Goal: Information Seeking & Learning: Find specific fact

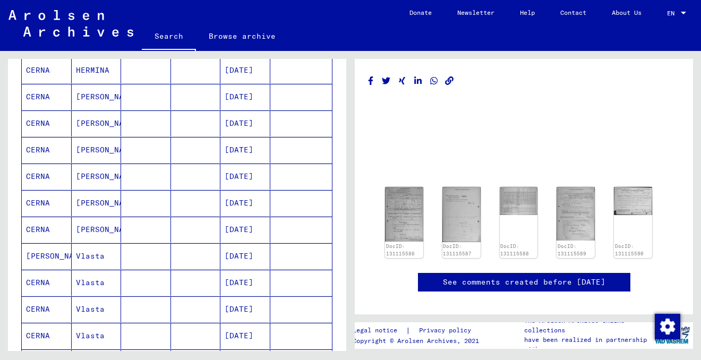
scroll to position [292, 0]
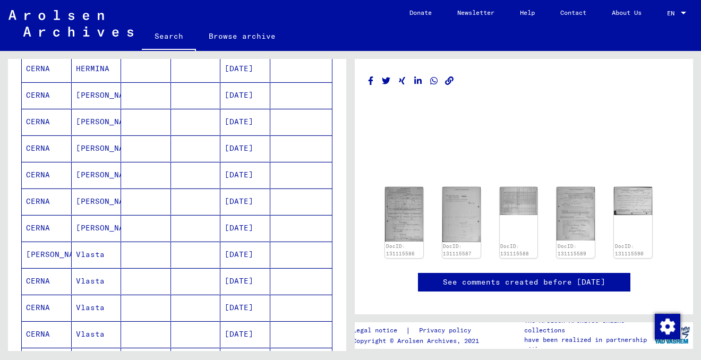
click at [257, 253] on mat-cell "05/24/1927" at bounding box center [246, 255] width 50 height 26
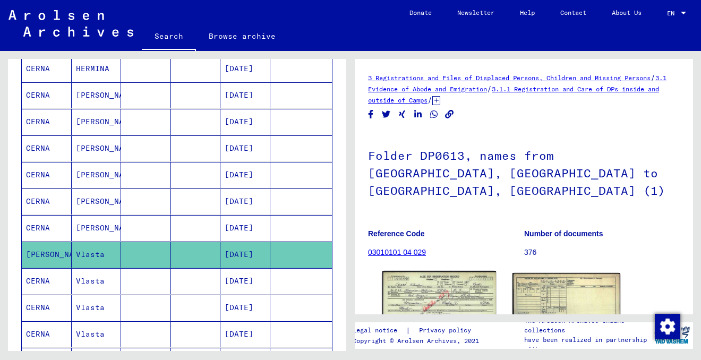
click at [412, 275] on img at bounding box center [440, 307] width 114 height 71
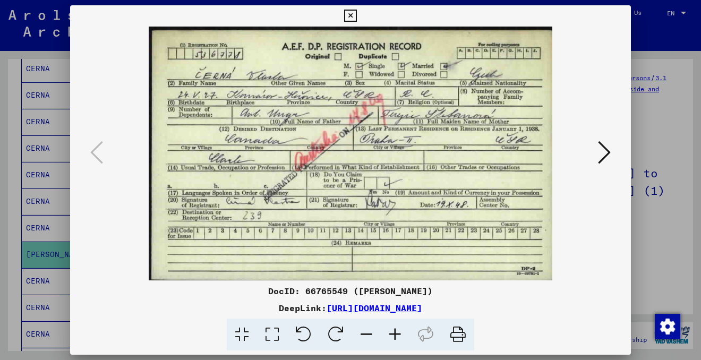
click at [608, 151] on icon at bounding box center [604, 153] width 13 height 26
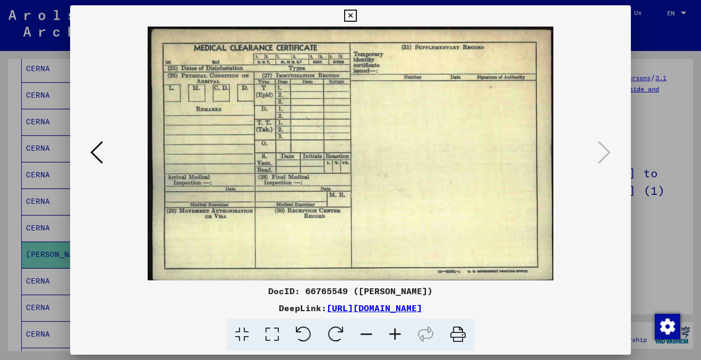
click at [91, 152] on icon at bounding box center [96, 153] width 13 height 26
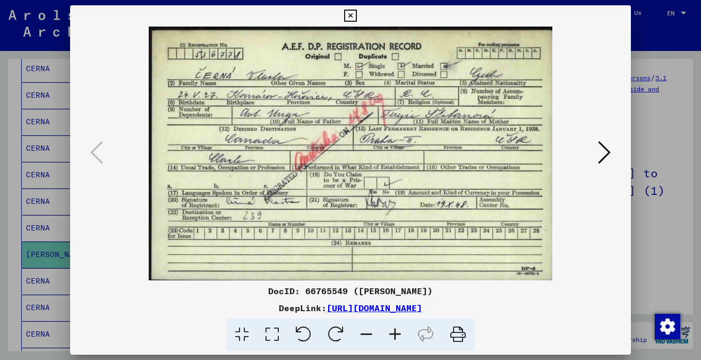
click at [351, 13] on icon at bounding box center [350, 16] width 12 height 13
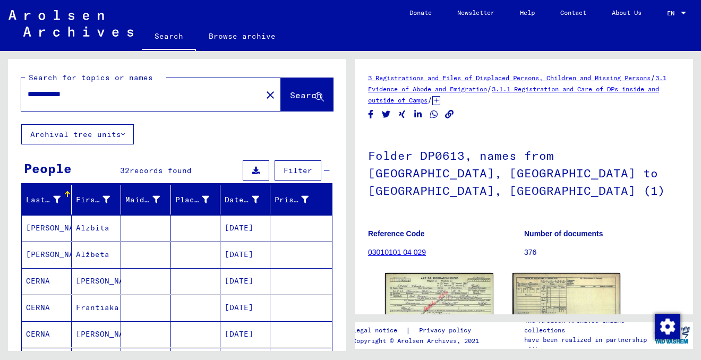
drag, startPoint x: 98, startPoint y: 95, endPoint x: 12, endPoint y: 94, distance: 86.1
click at [12, 93] on div "**********" at bounding box center [177, 91] width 339 height 65
type input "**********"
click at [285, 106] on button "Search" at bounding box center [307, 94] width 52 height 33
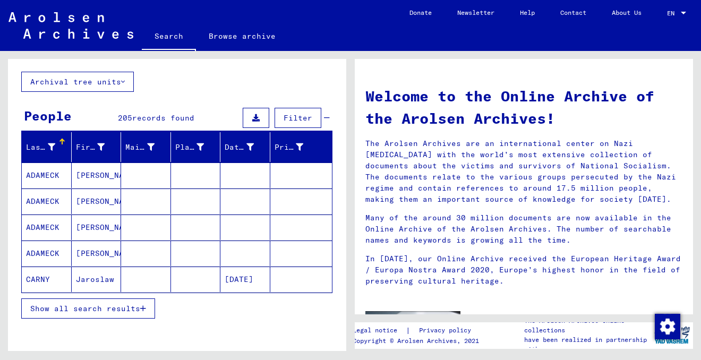
scroll to position [72, 0]
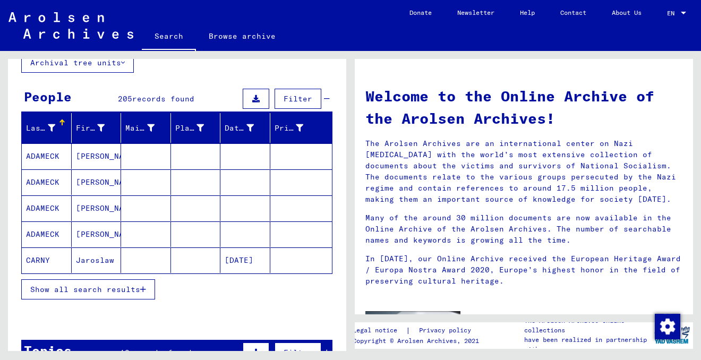
click at [109, 286] on span "Show all search results" at bounding box center [85, 290] width 110 height 10
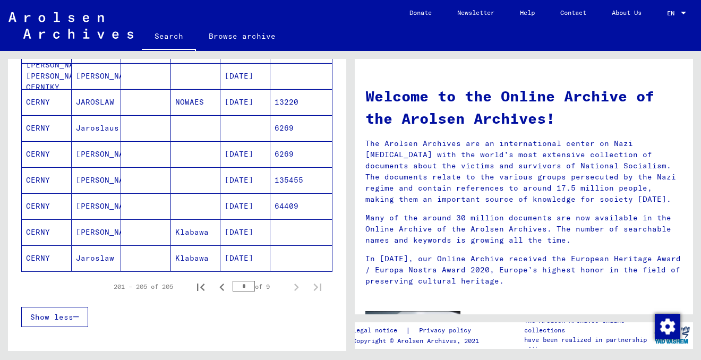
scroll to position [598, 0]
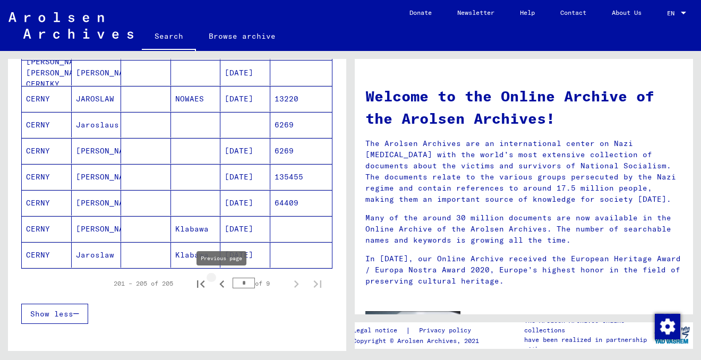
click at [223, 281] on icon "Previous page" at bounding box center [221, 284] width 5 height 7
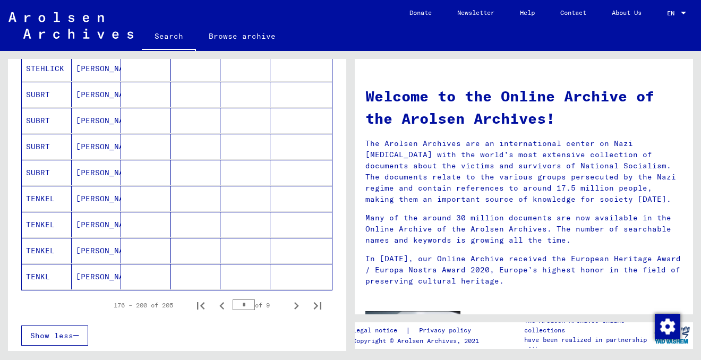
scroll to position [578, 0]
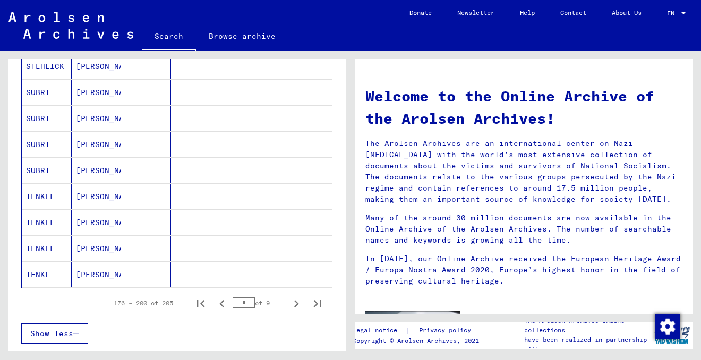
drag, startPoint x: 250, startPoint y: 302, endPoint x: 207, endPoint y: 302, distance: 43.0
click at [207, 302] on div "176 – 200 of 205 * of 9" at bounding box center [214, 303] width 227 height 21
type input "*"
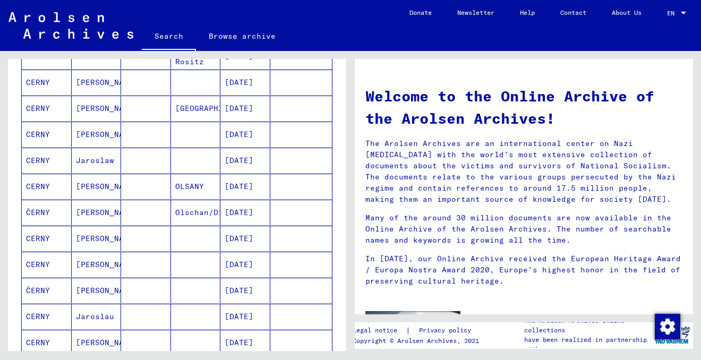
scroll to position [277, 0]
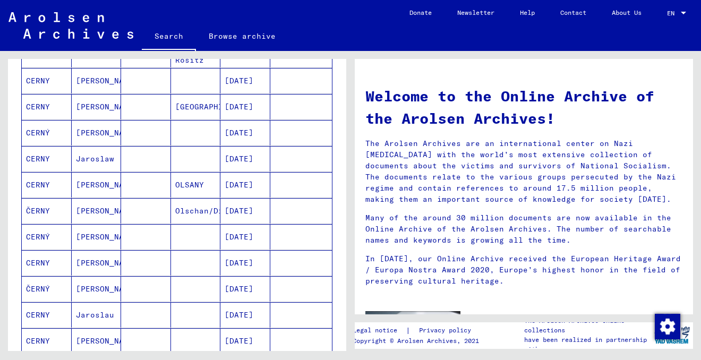
click at [90, 234] on mat-cell "Jaroslav" at bounding box center [97, 237] width 50 height 26
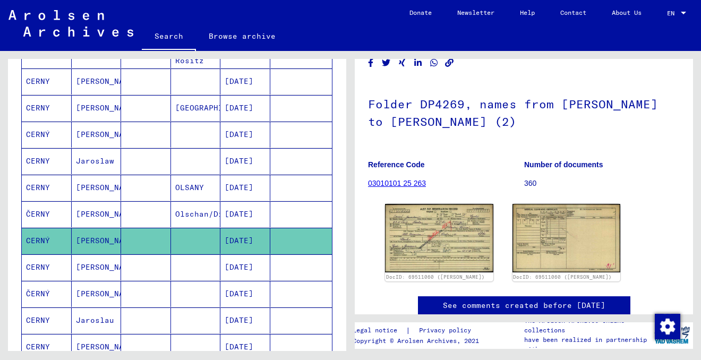
scroll to position [65, 0]
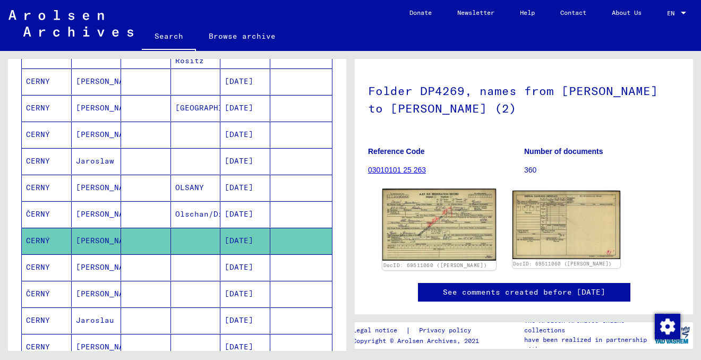
click at [413, 218] on img at bounding box center [440, 225] width 114 height 72
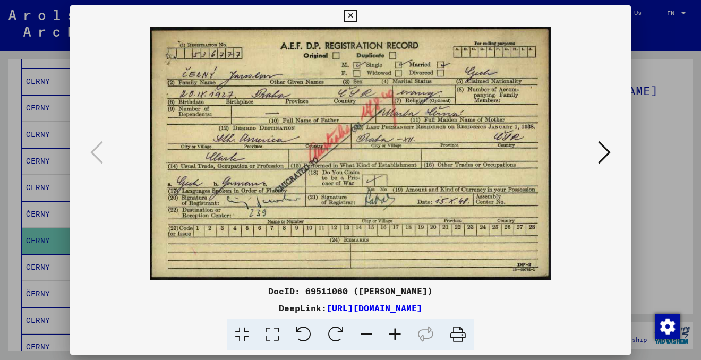
click at [396, 333] on icon at bounding box center [395, 335] width 29 height 32
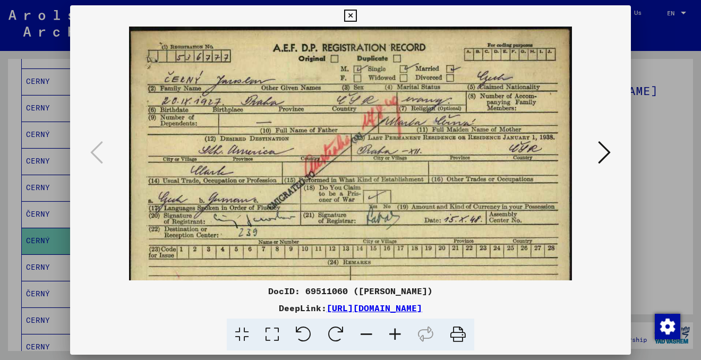
click at [396, 333] on icon at bounding box center [395, 335] width 29 height 32
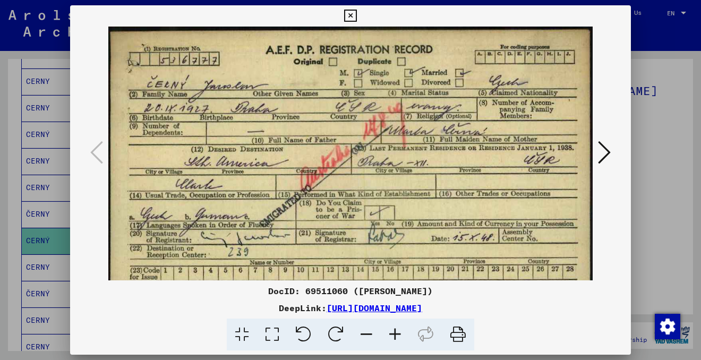
click at [396, 333] on icon at bounding box center [395, 335] width 29 height 32
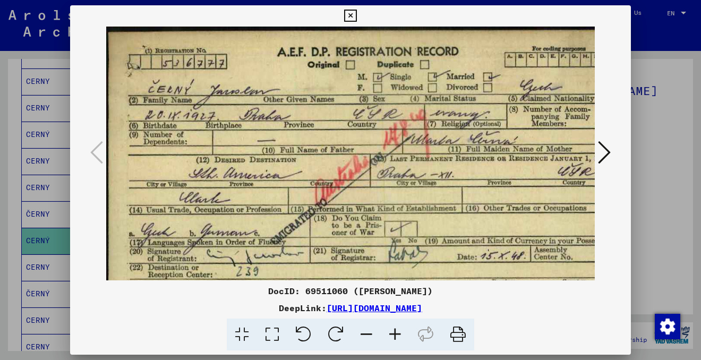
click at [396, 333] on icon at bounding box center [395, 335] width 29 height 32
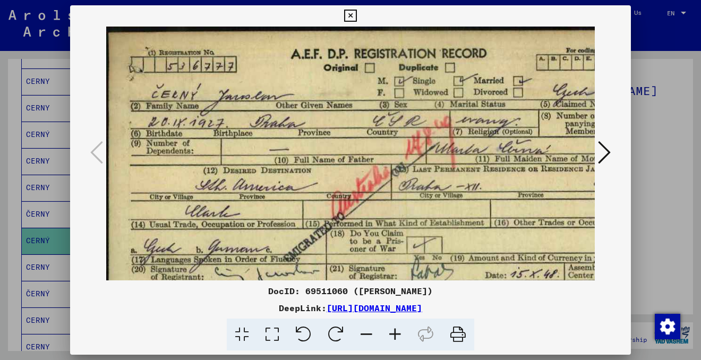
click at [396, 333] on icon at bounding box center [395, 335] width 29 height 32
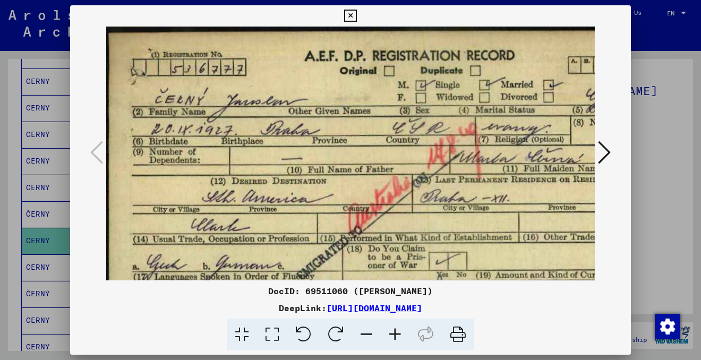
click at [396, 333] on icon at bounding box center [395, 335] width 29 height 32
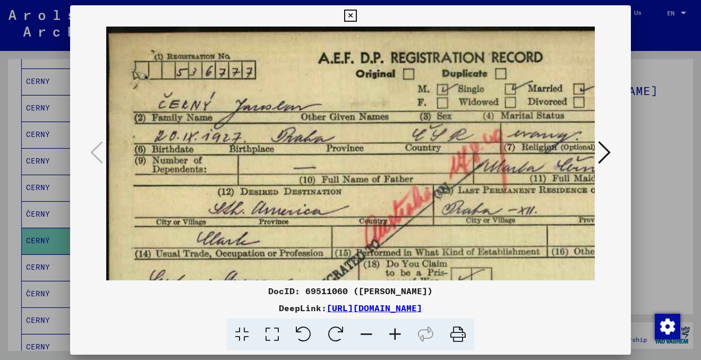
click at [365, 334] on icon at bounding box center [366, 335] width 29 height 32
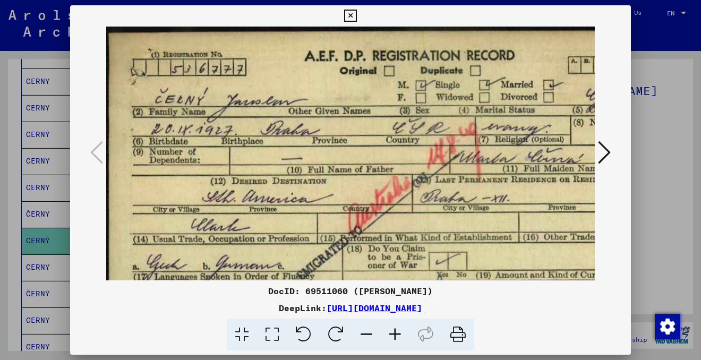
click at [365, 334] on icon at bounding box center [366, 335] width 29 height 32
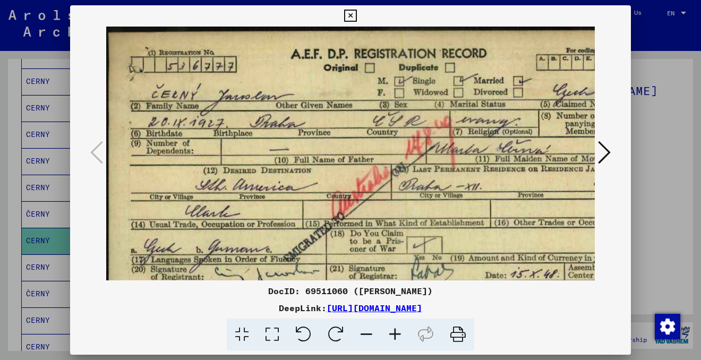
click at [365, 334] on icon at bounding box center [366, 335] width 29 height 32
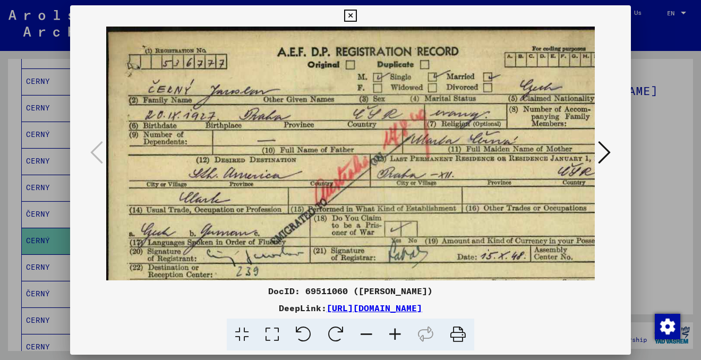
click at [365, 334] on icon at bounding box center [366, 335] width 29 height 32
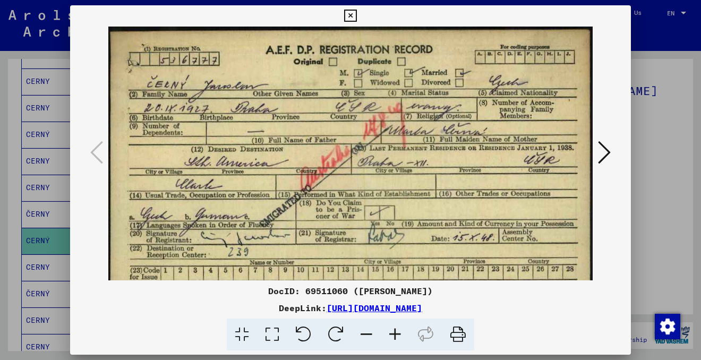
click at [605, 151] on icon at bounding box center [604, 153] width 13 height 26
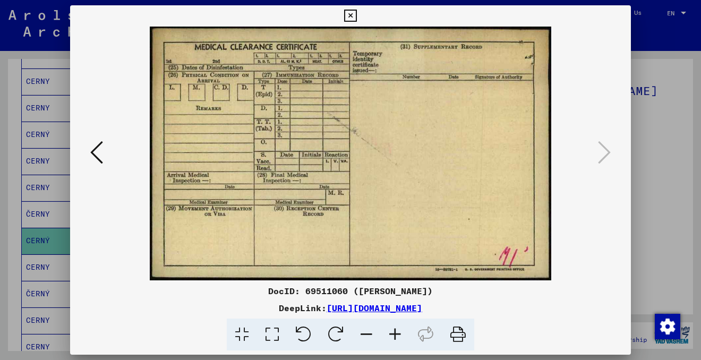
click at [353, 15] on icon at bounding box center [350, 16] width 12 height 13
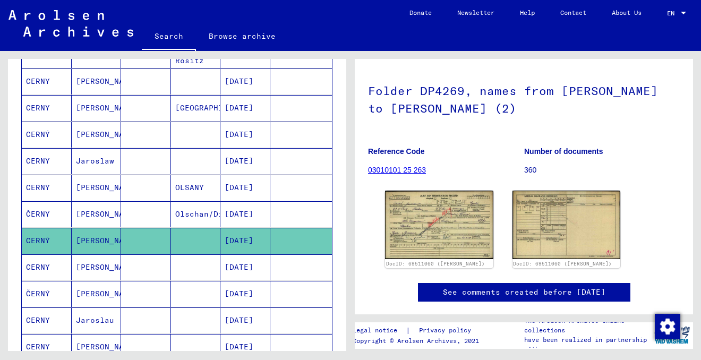
click at [106, 269] on mat-cell "Jaroslav" at bounding box center [97, 268] width 50 height 26
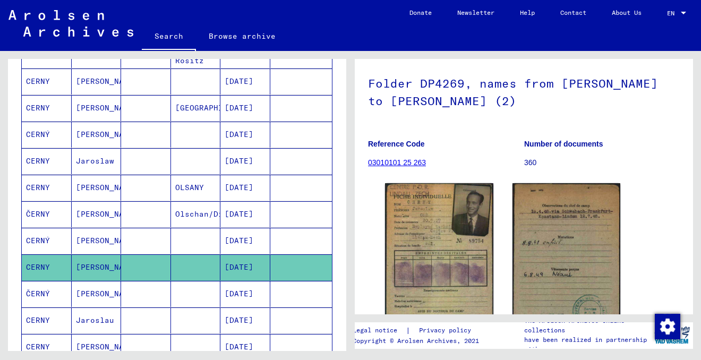
scroll to position [99, 0]
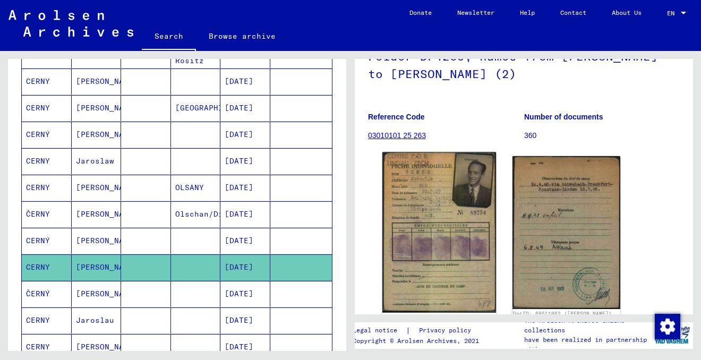
click at [443, 219] on img at bounding box center [440, 233] width 114 height 161
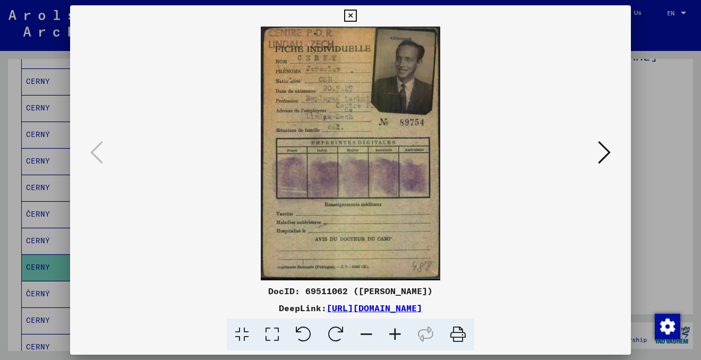
click at [601, 155] on icon at bounding box center [604, 153] width 13 height 26
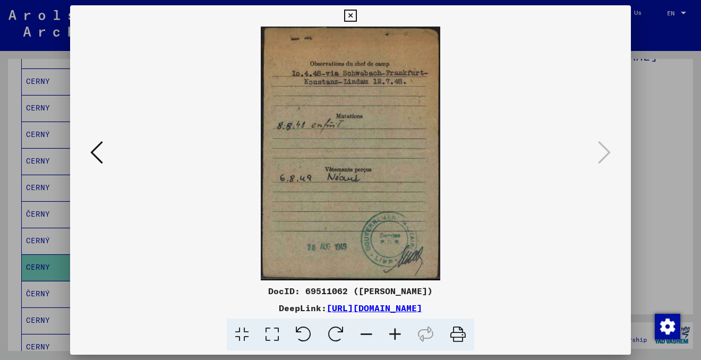
click at [398, 328] on icon at bounding box center [395, 335] width 29 height 32
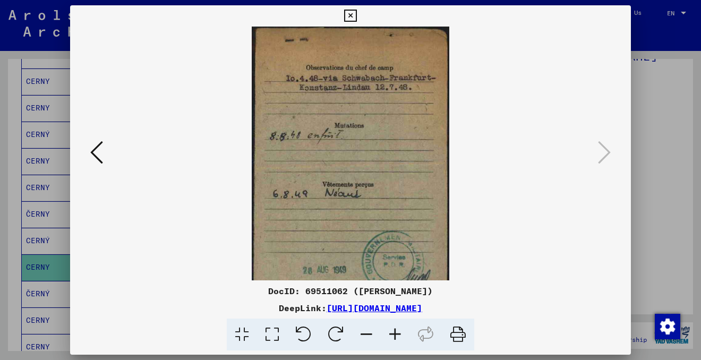
click at [398, 328] on icon at bounding box center [395, 335] width 29 height 32
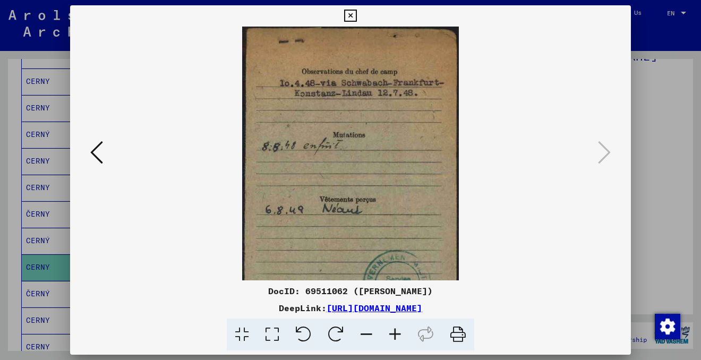
click at [398, 328] on icon at bounding box center [395, 335] width 29 height 32
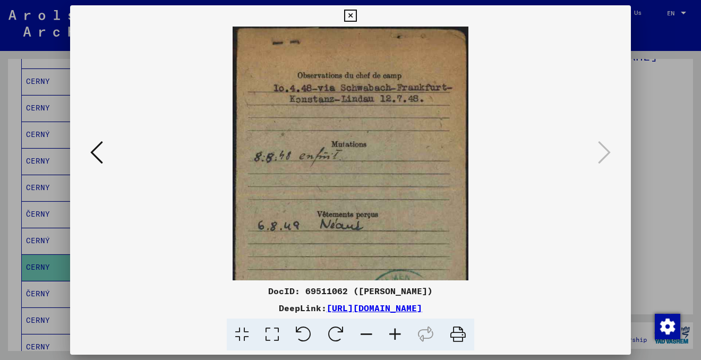
click at [398, 328] on icon at bounding box center [395, 335] width 29 height 32
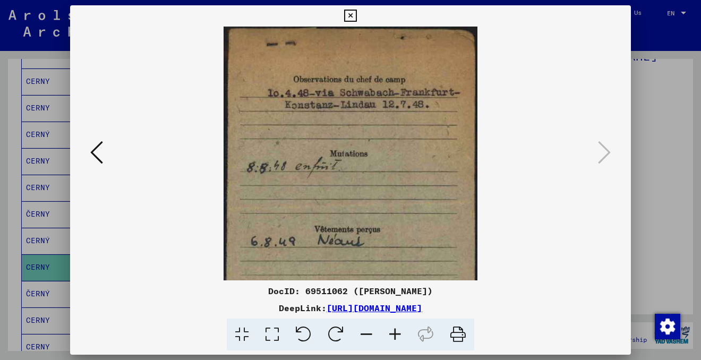
click at [398, 328] on icon at bounding box center [395, 335] width 29 height 32
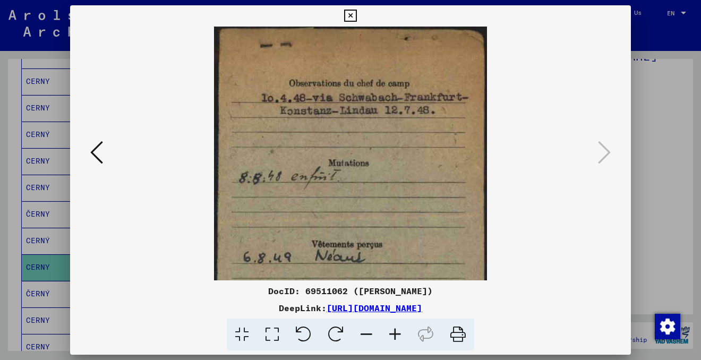
click at [398, 328] on icon at bounding box center [395, 335] width 29 height 32
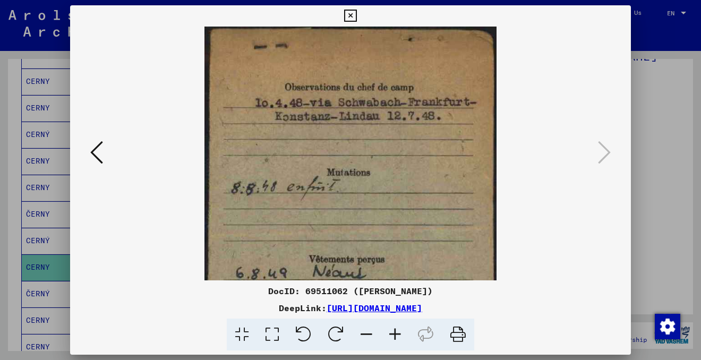
click at [398, 328] on icon at bounding box center [395, 335] width 29 height 32
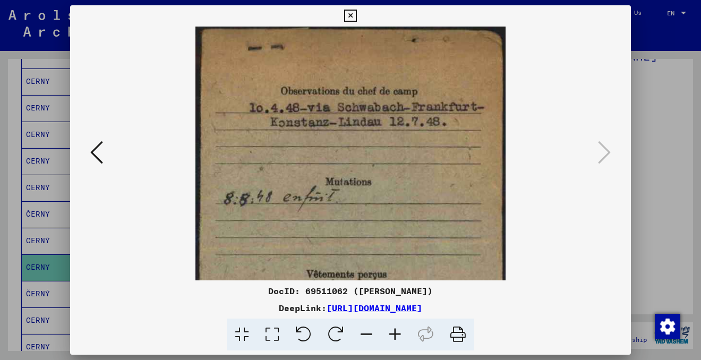
click at [398, 328] on icon at bounding box center [395, 335] width 29 height 32
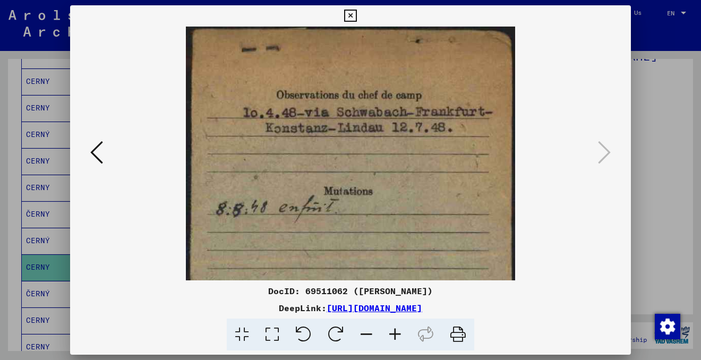
click at [398, 328] on icon at bounding box center [395, 335] width 29 height 32
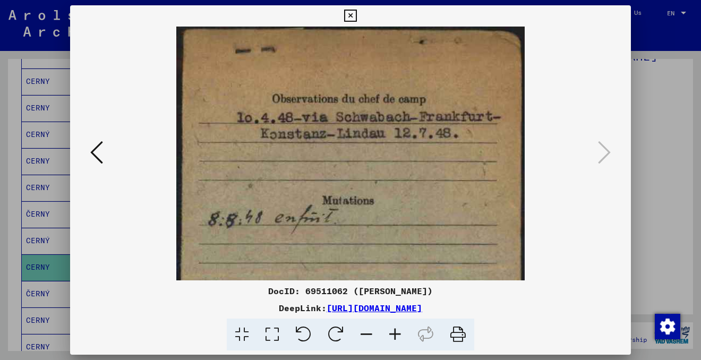
click at [398, 328] on icon at bounding box center [395, 335] width 29 height 32
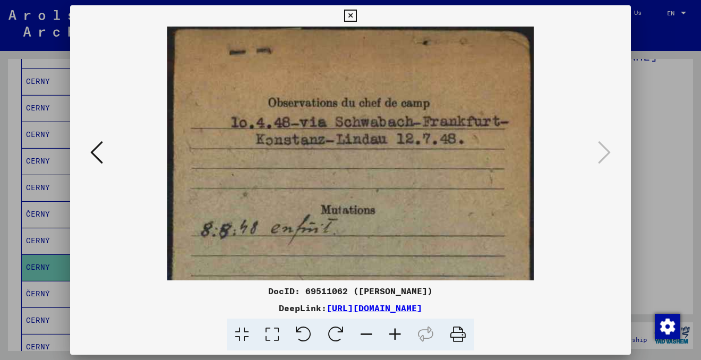
click at [364, 333] on icon at bounding box center [366, 335] width 29 height 32
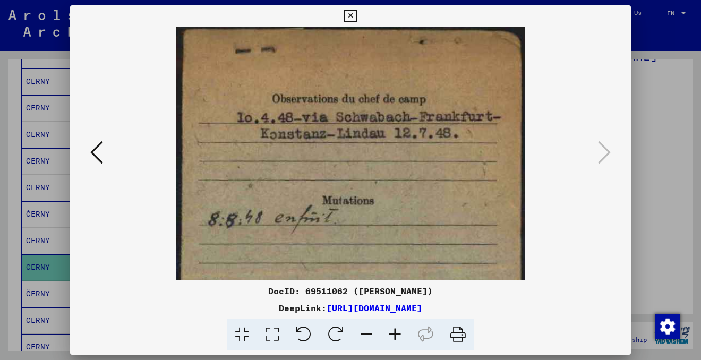
click at [364, 333] on icon at bounding box center [366, 335] width 29 height 32
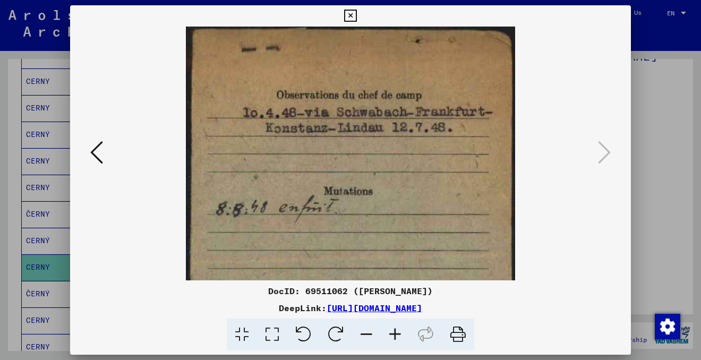
click at [364, 333] on icon at bounding box center [366, 335] width 29 height 32
